Goal: Task Accomplishment & Management: Complete application form

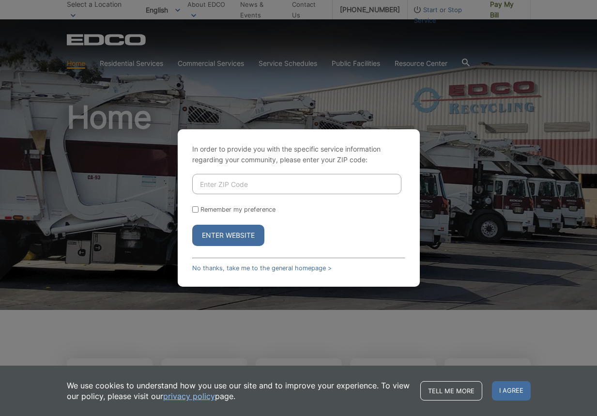
click at [206, 181] on input "Enter ZIP Code" at bounding box center [296, 184] width 209 height 20
type input "92019"
click at [218, 235] on button "Enter Website" at bounding box center [228, 235] width 72 height 21
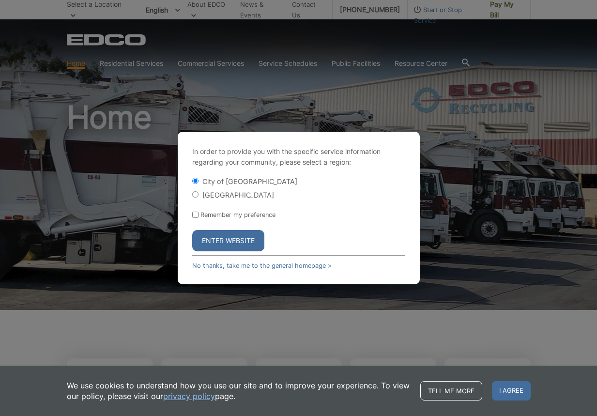
click at [195, 195] on input "[GEOGRAPHIC_DATA]" at bounding box center [195, 194] width 6 height 6
radio input "true"
click at [238, 241] on button "Enter Website" at bounding box center [228, 240] width 72 height 21
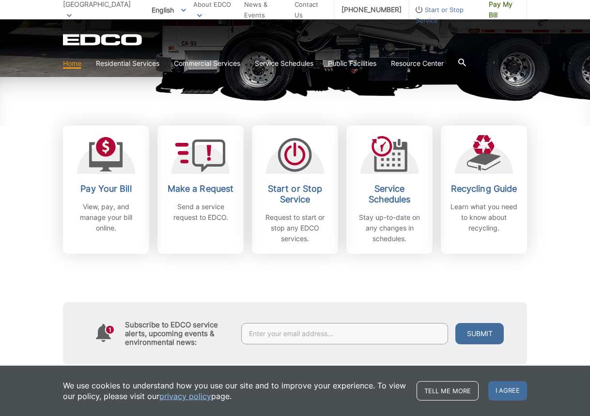
scroll to position [241, 0]
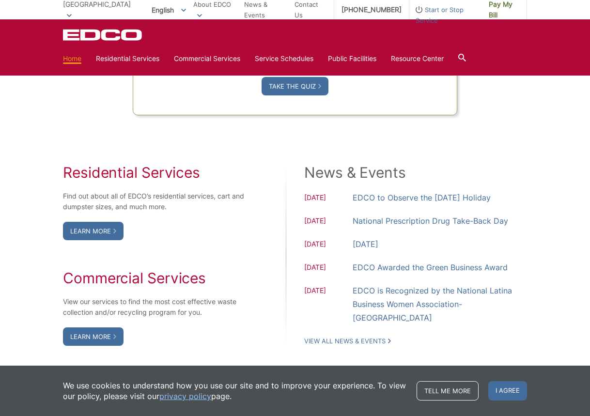
scroll to position [747, 0]
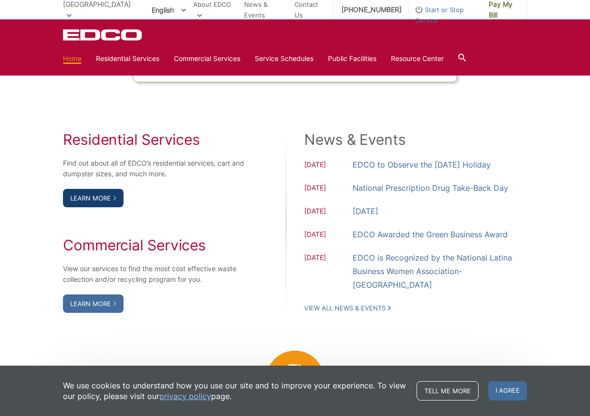
click at [87, 198] on link "Learn More" at bounding box center [93, 198] width 61 height 18
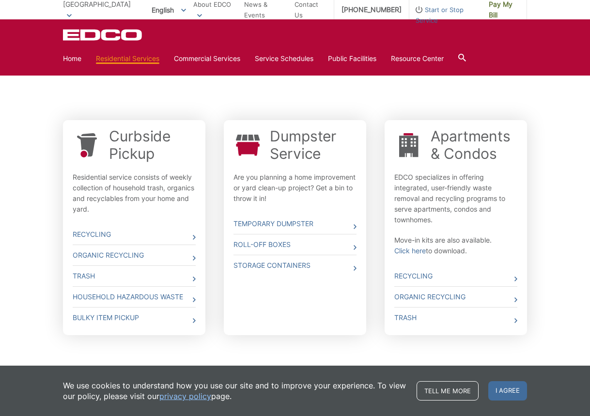
scroll to position [285, 0]
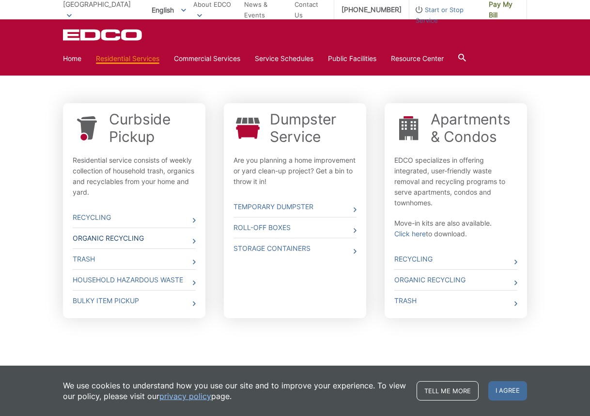
click at [116, 238] on link "Organic Recycling" at bounding box center [134, 238] width 123 height 20
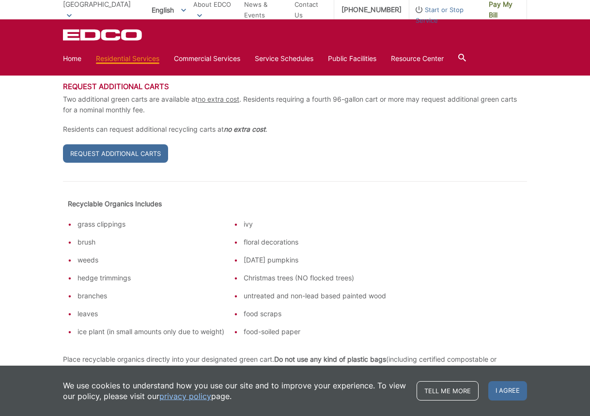
scroll to position [351, 0]
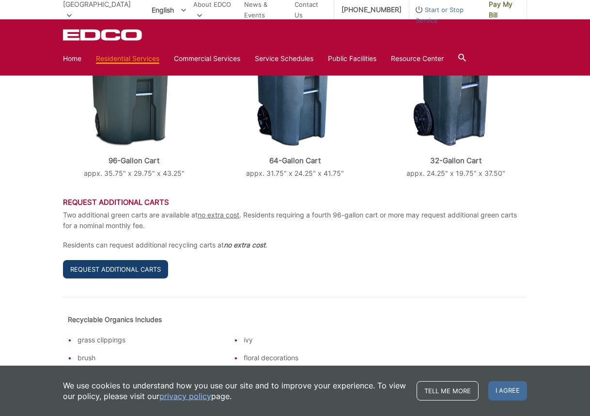
click at [98, 260] on link "Request Additional Carts" at bounding box center [115, 269] width 105 height 18
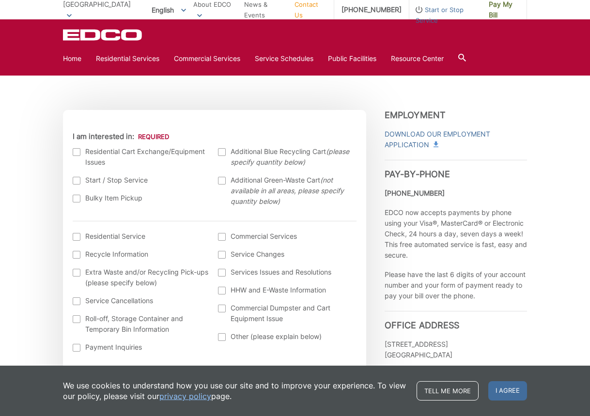
scroll to position [288, 0]
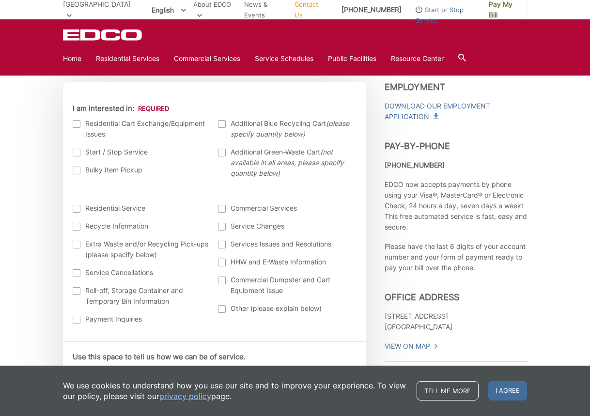
click at [221, 154] on div at bounding box center [222, 153] width 8 height 8
click at [0, 0] on input "Additional Green-Waste Cart (not available in all areas, please specify quantit…" at bounding box center [0, 0] width 0 height 0
click at [77, 208] on div at bounding box center [77, 209] width 8 height 8
click at [0, 0] on input "I am interested in: (continued) *" at bounding box center [0, 0] width 0 height 0
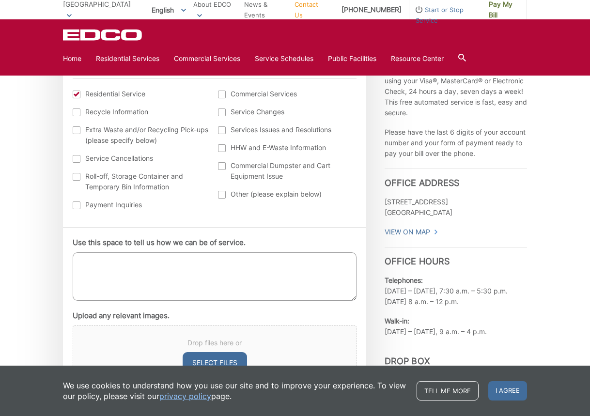
scroll to position [438, 0]
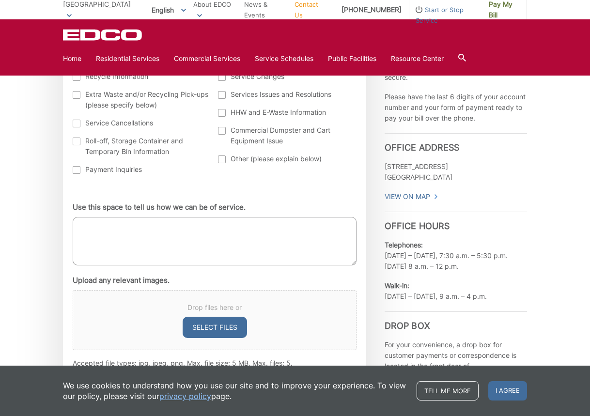
click at [89, 224] on textarea "Use this space to tell us how we can be of service." at bounding box center [215, 241] width 284 height 48
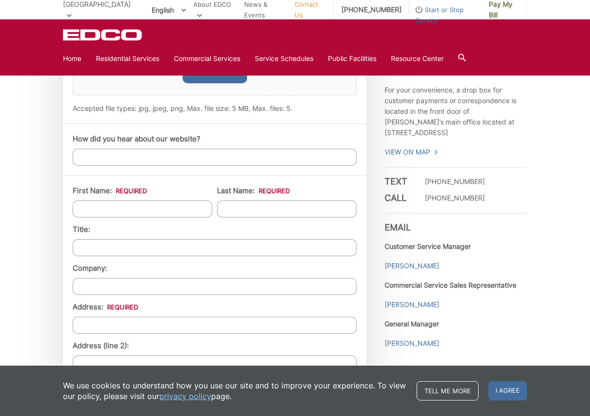
scroll to position [694, 0]
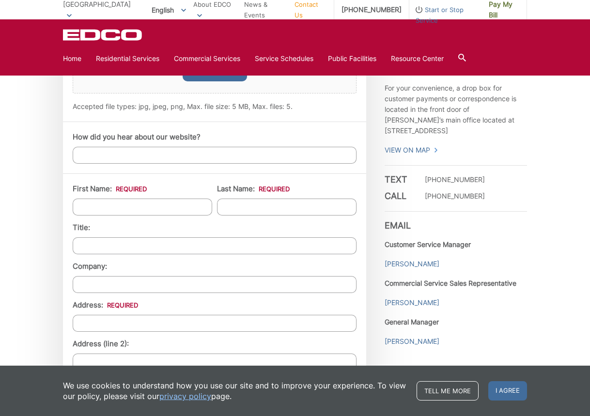
type textarea "I would like an additional Green cart delivered Tuesday with my order"
click at [82, 155] on input "How did you hear about our website?" at bounding box center [215, 155] width 284 height 17
type input "I just signed up and was checking out the waste section"
click at [90, 207] on input "First Name: *" at bounding box center [142, 206] width 139 height 17
type input "[PERSON_NAME]"
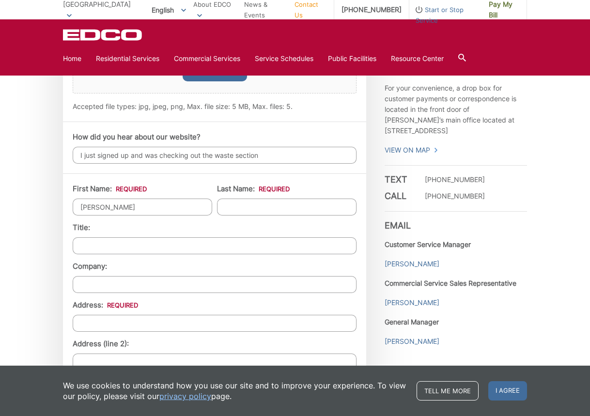
click at [231, 206] on input "Last Name: *" at bounding box center [286, 206] width 139 height 17
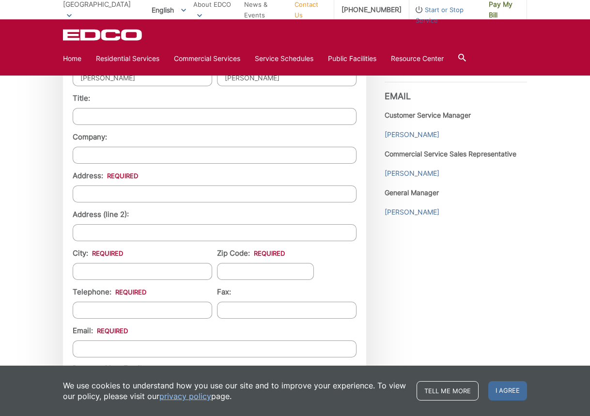
scroll to position [859, 0]
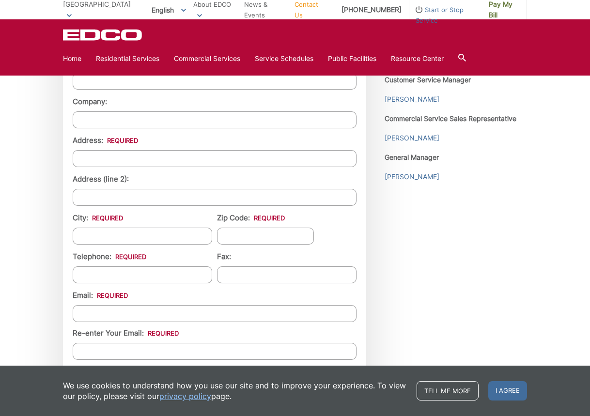
type input "[PERSON_NAME]"
click at [84, 156] on input "Address: *" at bounding box center [215, 158] width 284 height 17
type input "1942 [GEOGRAPHIC_DATA][US_STATE]"
click at [84, 239] on input "City: *" at bounding box center [142, 236] width 139 height 17
type input "El Cajon"
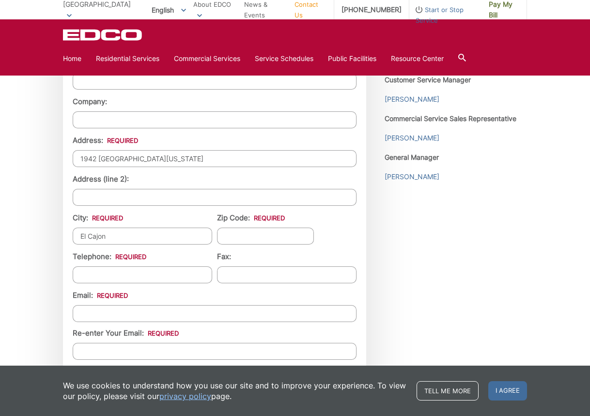
click at [239, 236] on input "Zip Code: *" at bounding box center [265, 236] width 97 height 17
type input "92019"
click at [76, 275] on input "(___) ___-____" at bounding box center [142, 274] width 139 height 17
type input "[PHONE_NUMBER]"
click at [84, 310] on input "Email *" at bounding box center [215, 313] width 284 height 17
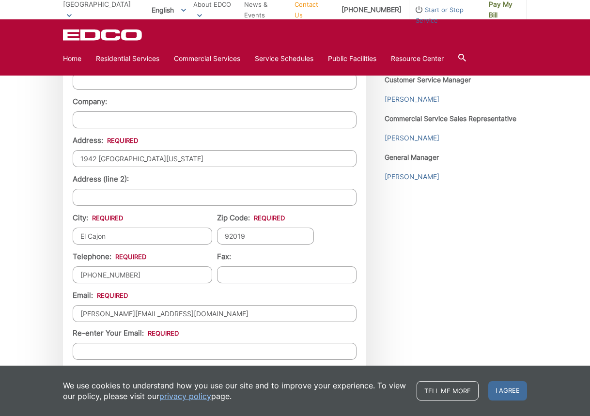
type input "[PERSON_NAME][EMAIL_ADDRESS][DOMAIN_NAME]"
click at [85, 344] on input "Re-enter Your Email:" at bounding box center [215, 351] width 284 height 17
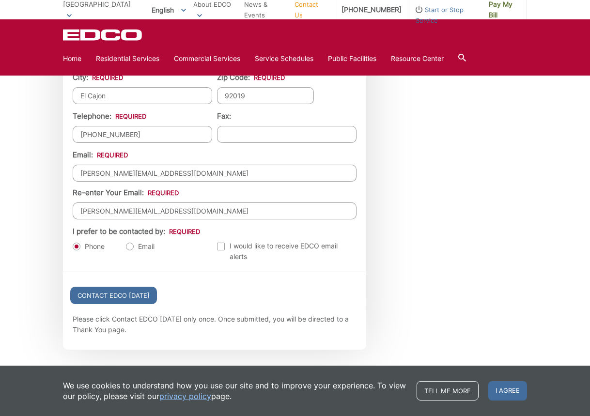
scroll to position [997, 0]
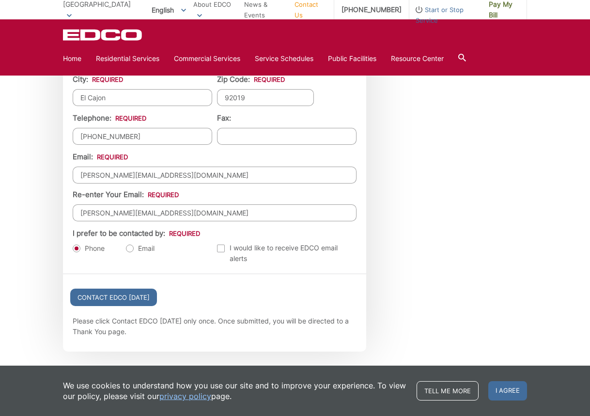
type input "[PERSON_NAME][EMAIL_ADDRESS][DOMAIN_NAME]"
click at [129, 247] on label "Email" at bounding box center [140, 249] width 29 height 10
radio input "true"
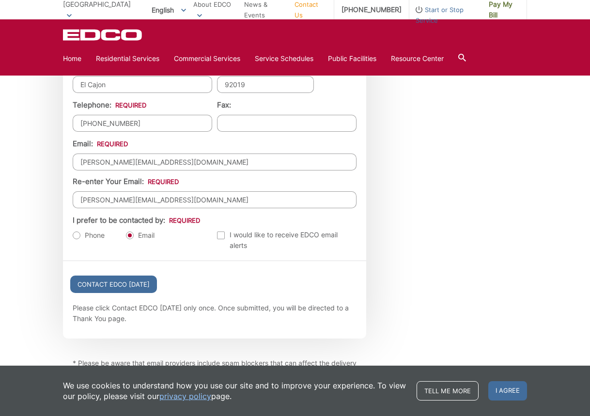
scroll to position [1033, 0]
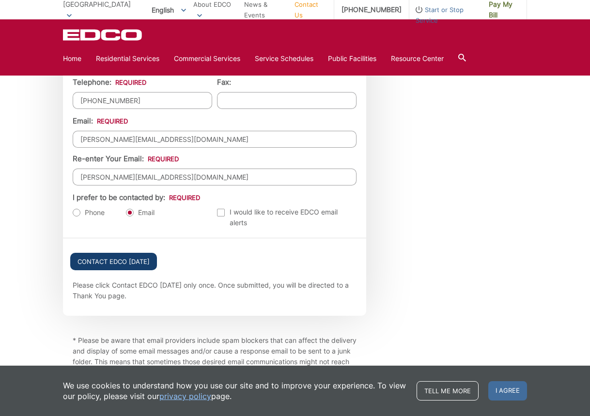
click at [115, 257] on input "Contact EDCO Today" at bounding box center [113, 261] width 87 height 17
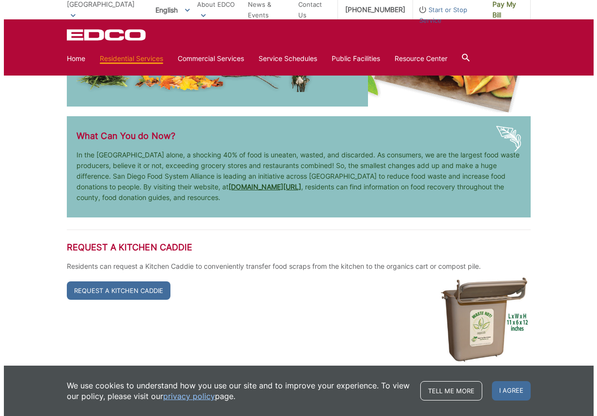
scroll to position [1698, 0]
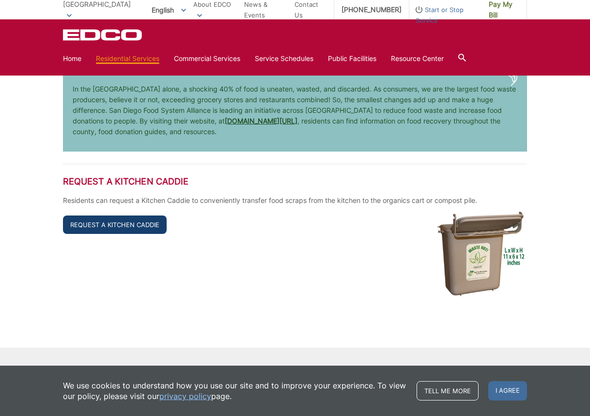
click at [108, 215] on link "Request a Kitchen Caddie" at bounding box center [115, 224] width 104 height 18
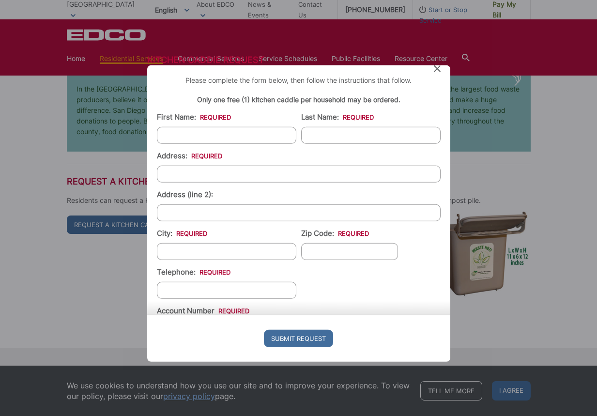
click at [177, 137] on input "First Name: *" at bounding box center [226, 134] width 139 height 17
type input "[PERSON_NAME]"
click at [309, 130] on input "Last Name: *" at bounding box center [370, 134] width 139 height 17
type input "[PERSON_NAME]"
click at [171, 174] on input "Address: *" at bounding box center [299, 173] width 284 height 17
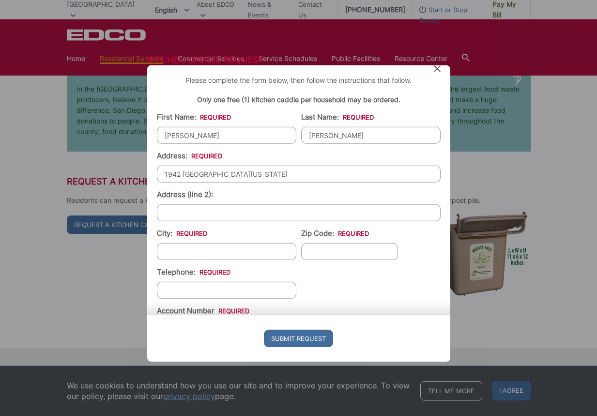
type input "1942 [GEOGRAPHIC_DATA][US_STATE]"
click at [176, 253] on input "City: *" at bounding box center [226, 251] width 139 height 17
type input "El Cajon"
click at [306, 251] on input "Zip Code: *" at bounding box center [349, 251] width 97 height 17
type input "92019"
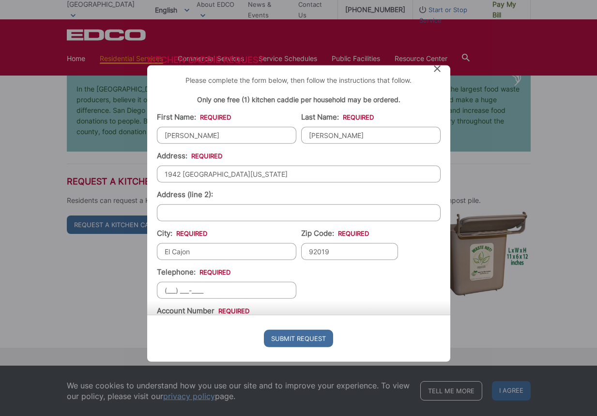
click at [163, 289] on input "(___) ___-____" at bounding box center [226, 289] width 139 height 17
type input "[PHONE_NUMBER]"
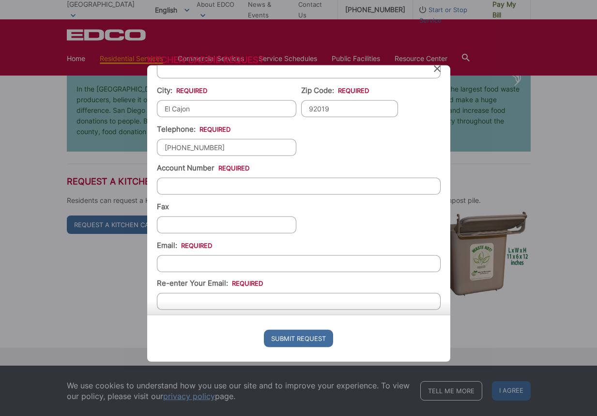
scroll to position [148, 0]
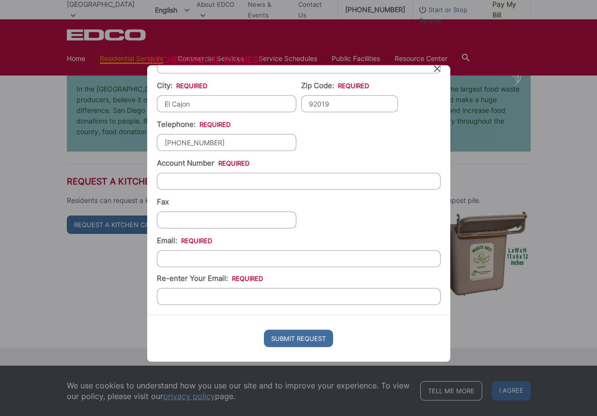
click at [175, 258] on input "Email: *" at bounding box center [299, 258] width 284 height 17
type input "[PERSON_NAME][EMAIL_ADDRESS][DOMAIN_NAME]"
click at [168, 295] on input "Re-enter Your Email:" at bounding box center [299, 296] width 284 height 17
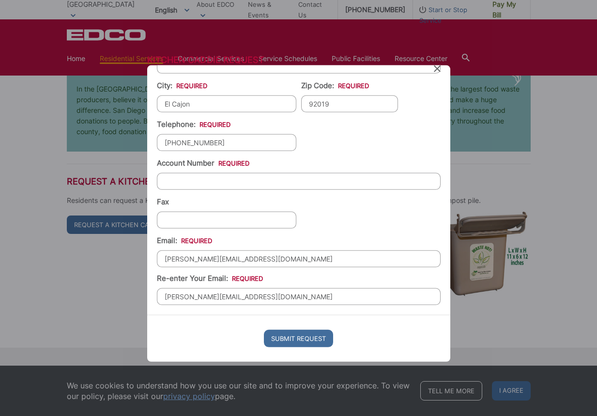
type input "[PERSON_NAME][EMAIL_ADDRESS][DOMAIN_NAME]"
click at [165, 181] on input "Account Number *" at bounding box center [299, 180] width 284 height 17
type input "19-EF 528881"
click at [300, 337] on input "Submit Request" at bounding box center [298, 338] width 69 height 17
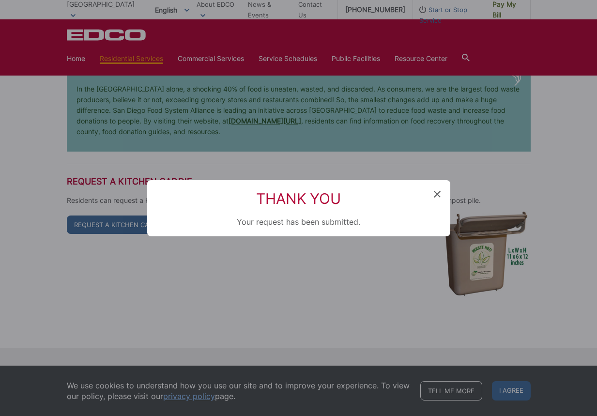
scroll to position [0, 0]
